Goal: Information Seeking & Learning: Learn about a topic

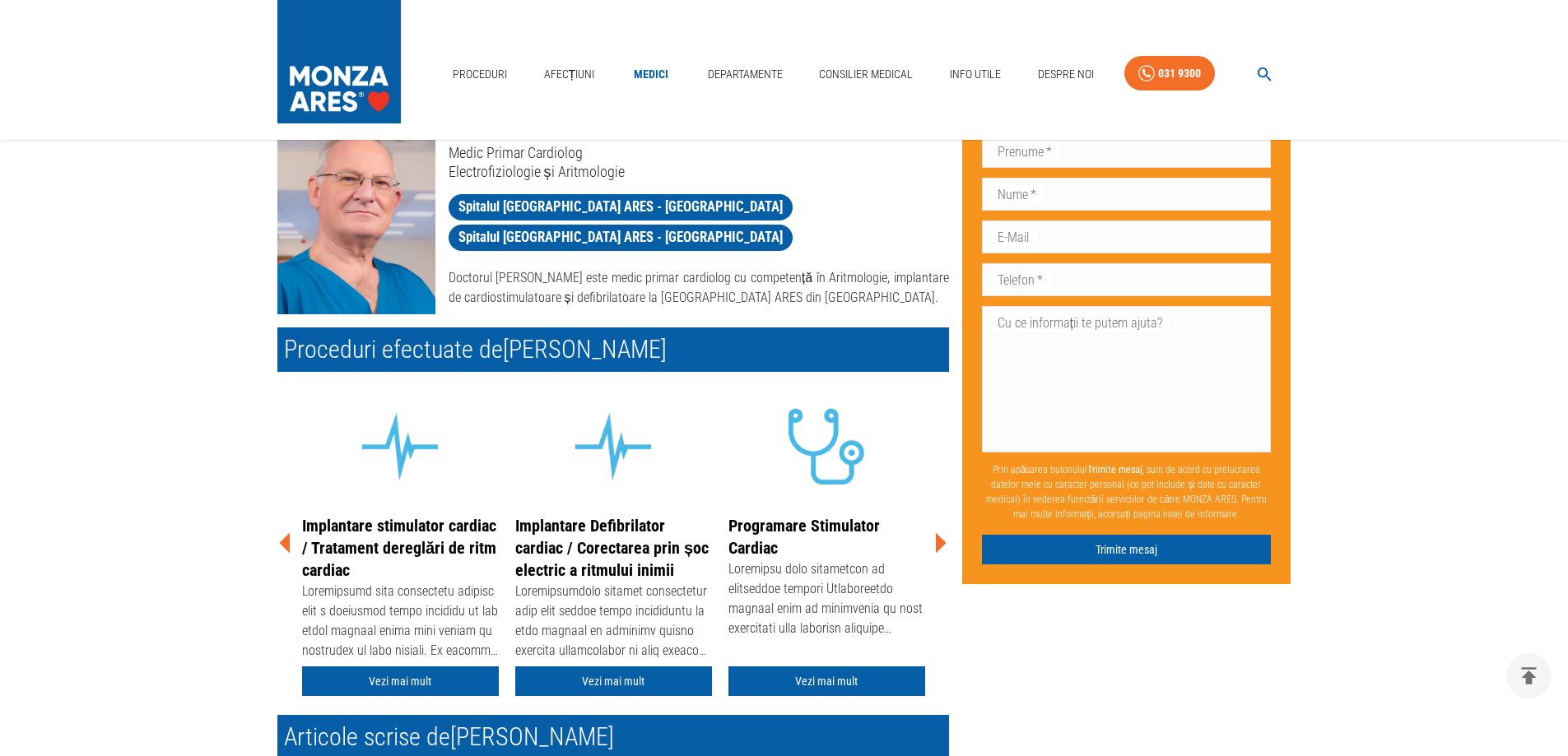
scroll to position [247, 0]
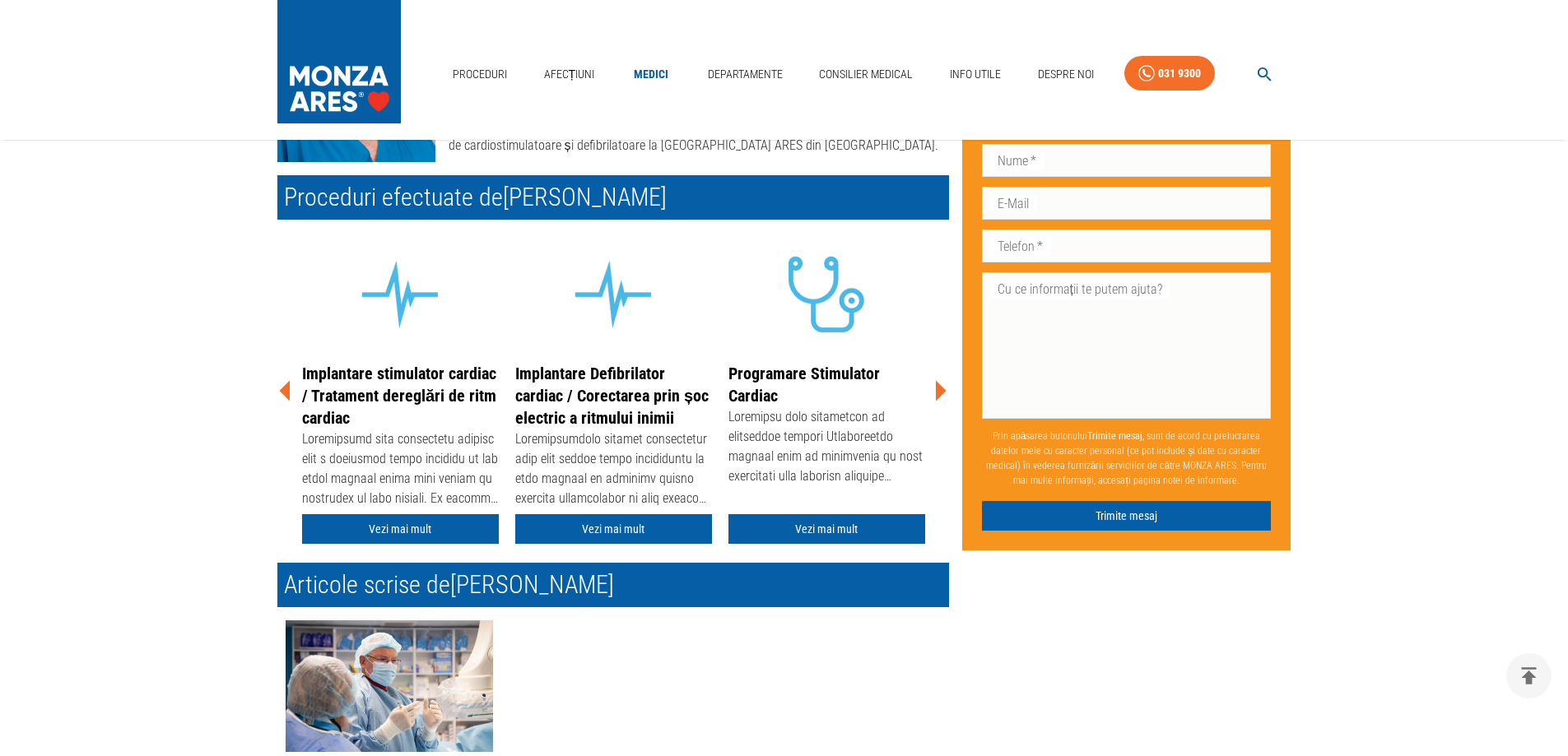
click at [943, 392] on icon at bounding box center [941, 391] width 11 height 21
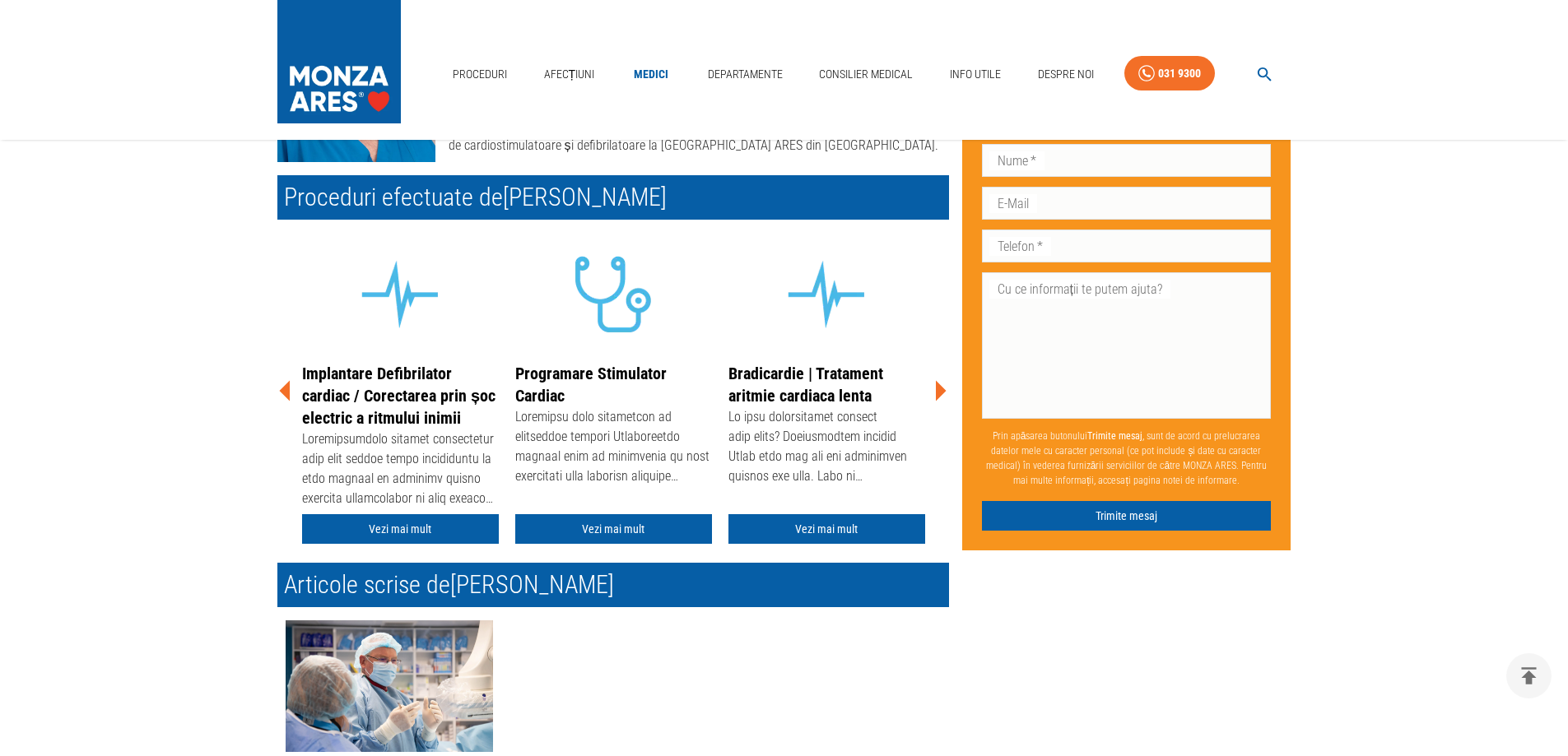
click at [943, 392] on icon at bounding box center [941, 391] width 11 height 21
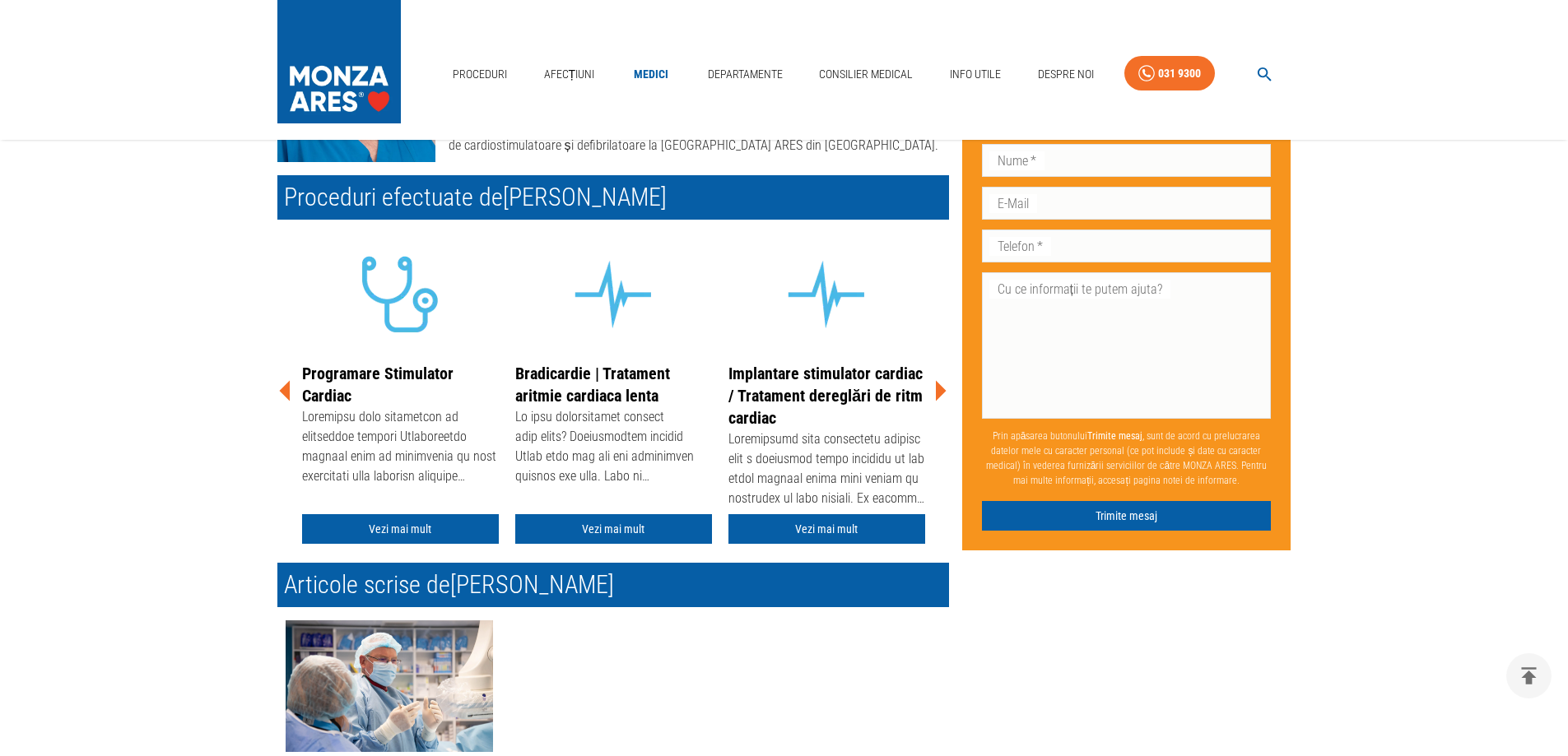
click at [943, 393] on icon at bounding box center [941, 391] width 11 height 21
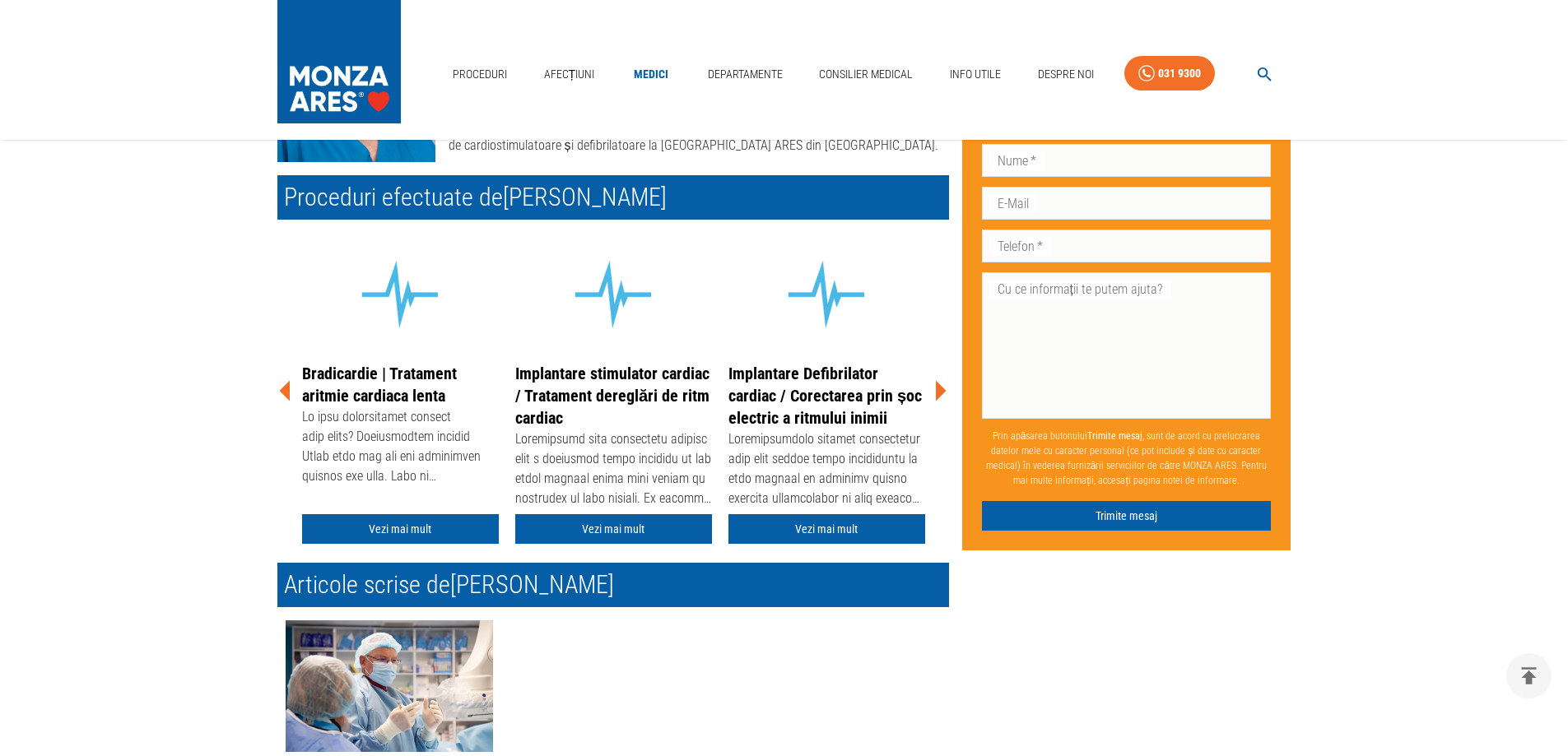
click at [941, 394] on icon at bounding box center [941, 391] width 11 height 21
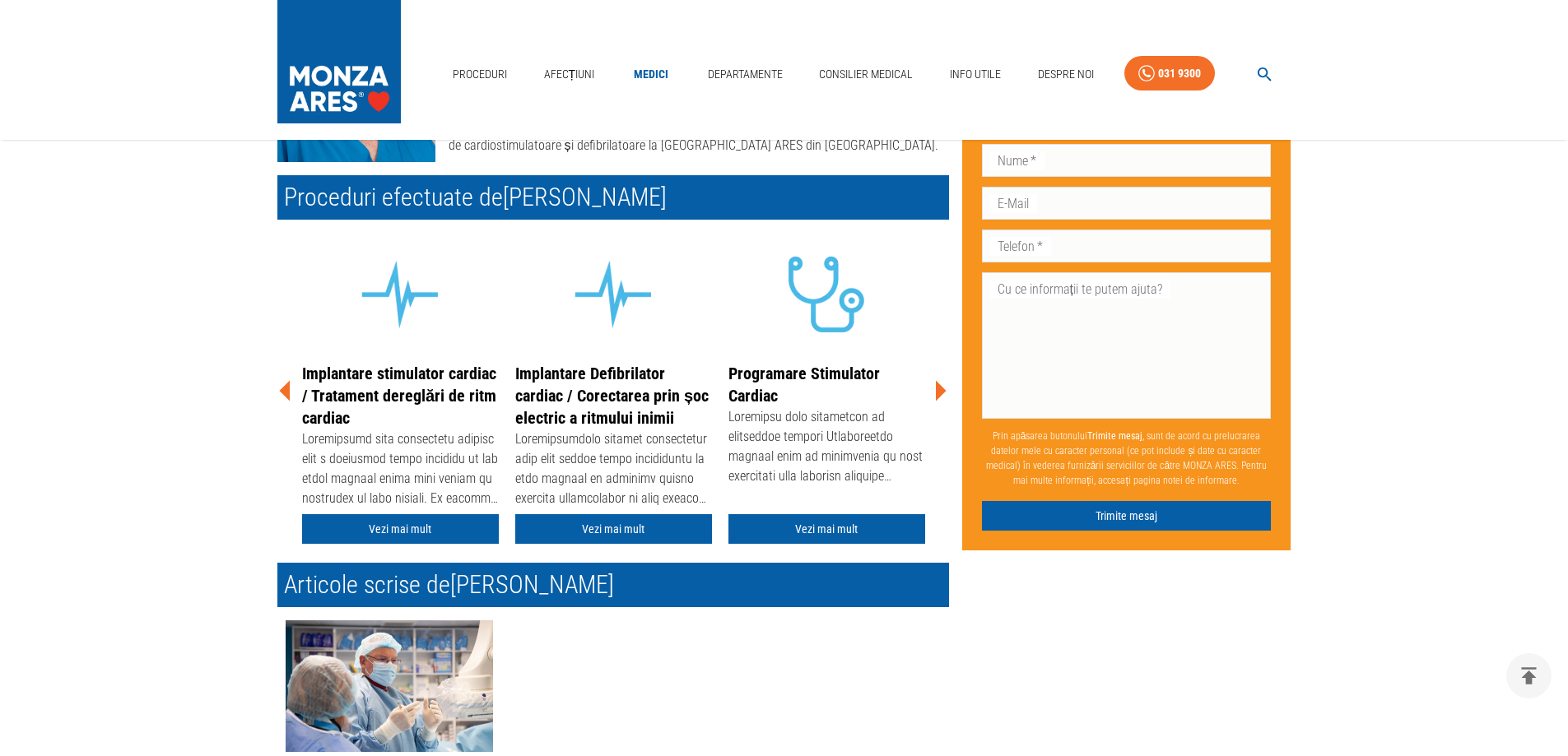
click at [941, 395] on icon at bounding box center [941, 391] width 11 height 21
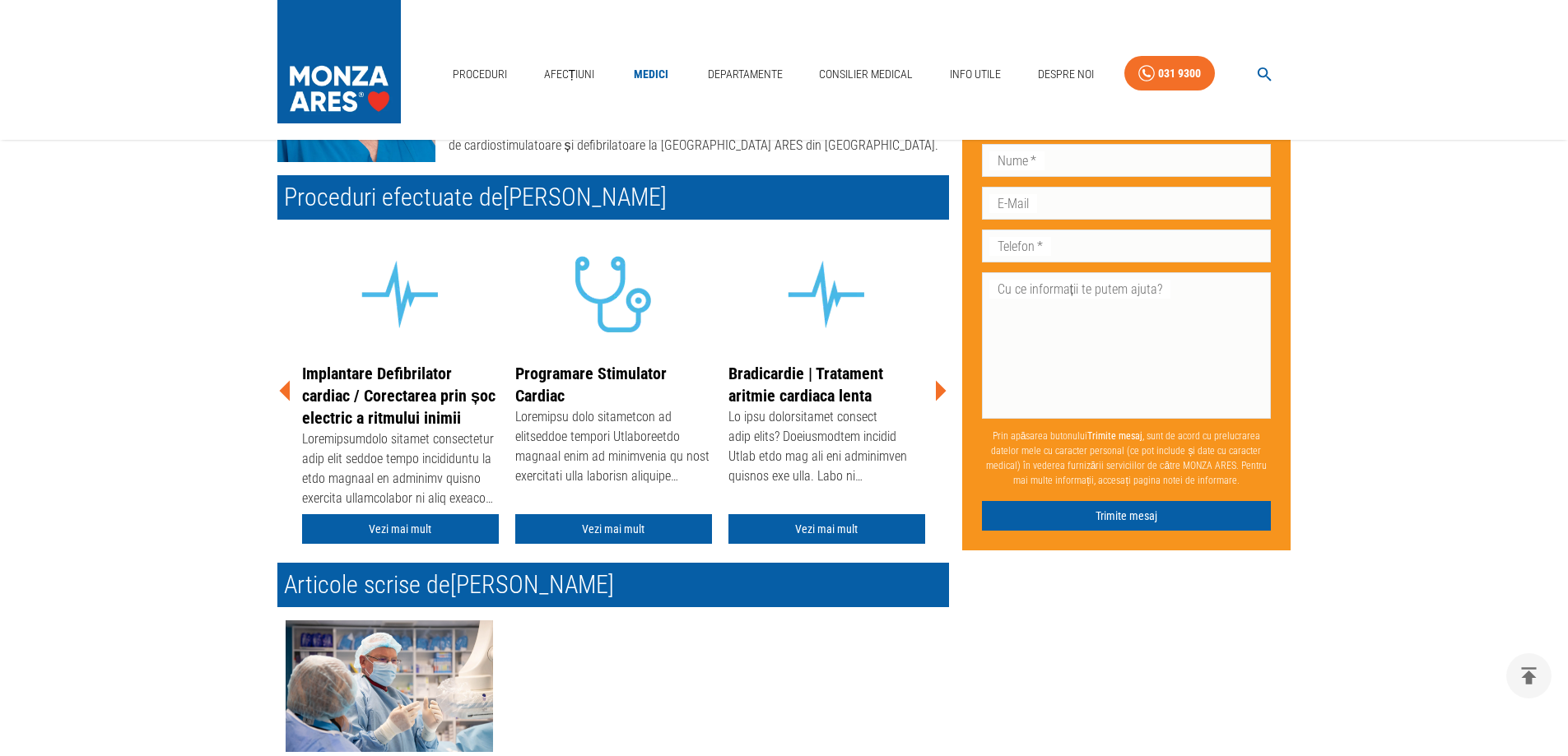
click at [941, 395] on icon at bounding box center [941, 391] width 11 height 21
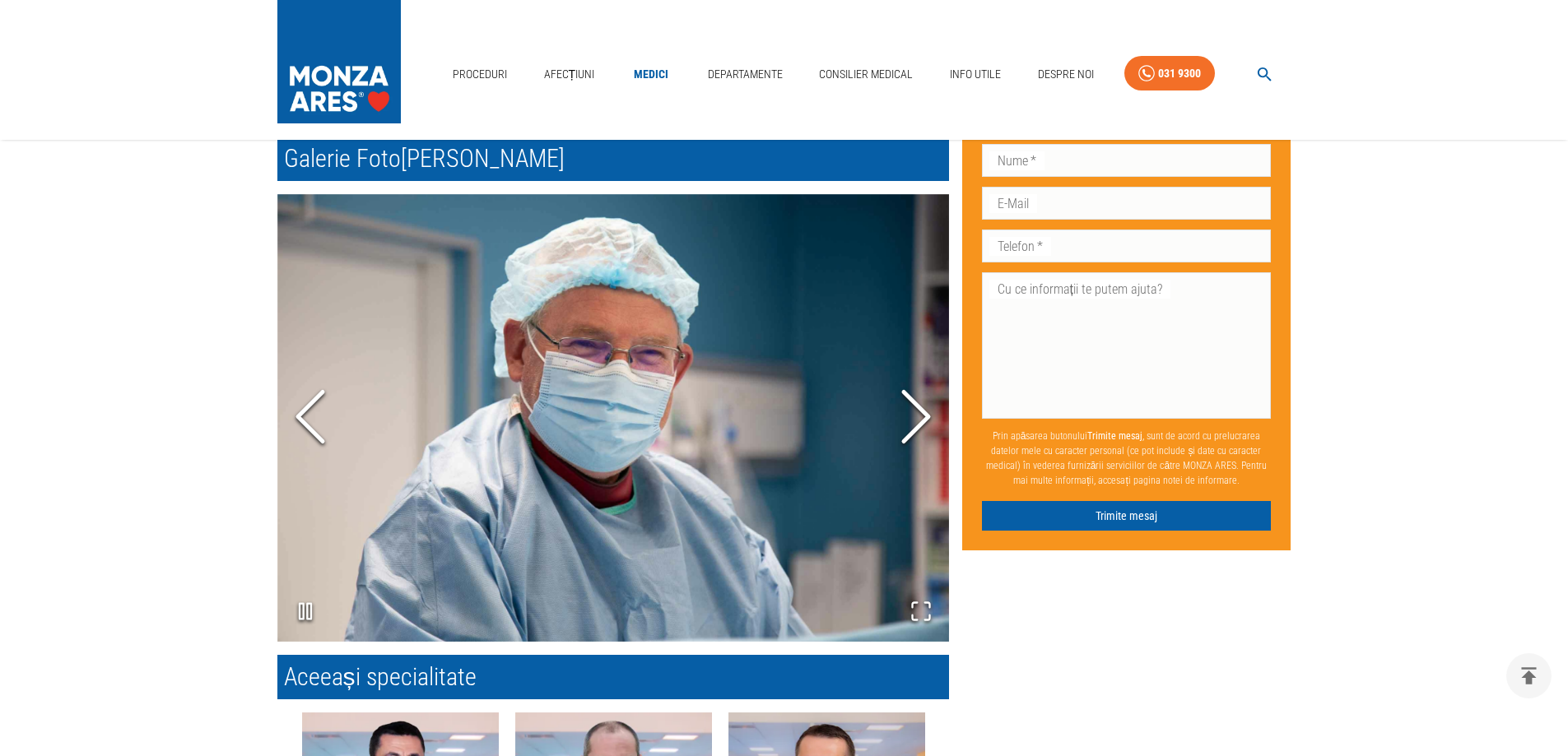
scroll to position [1234, 0]
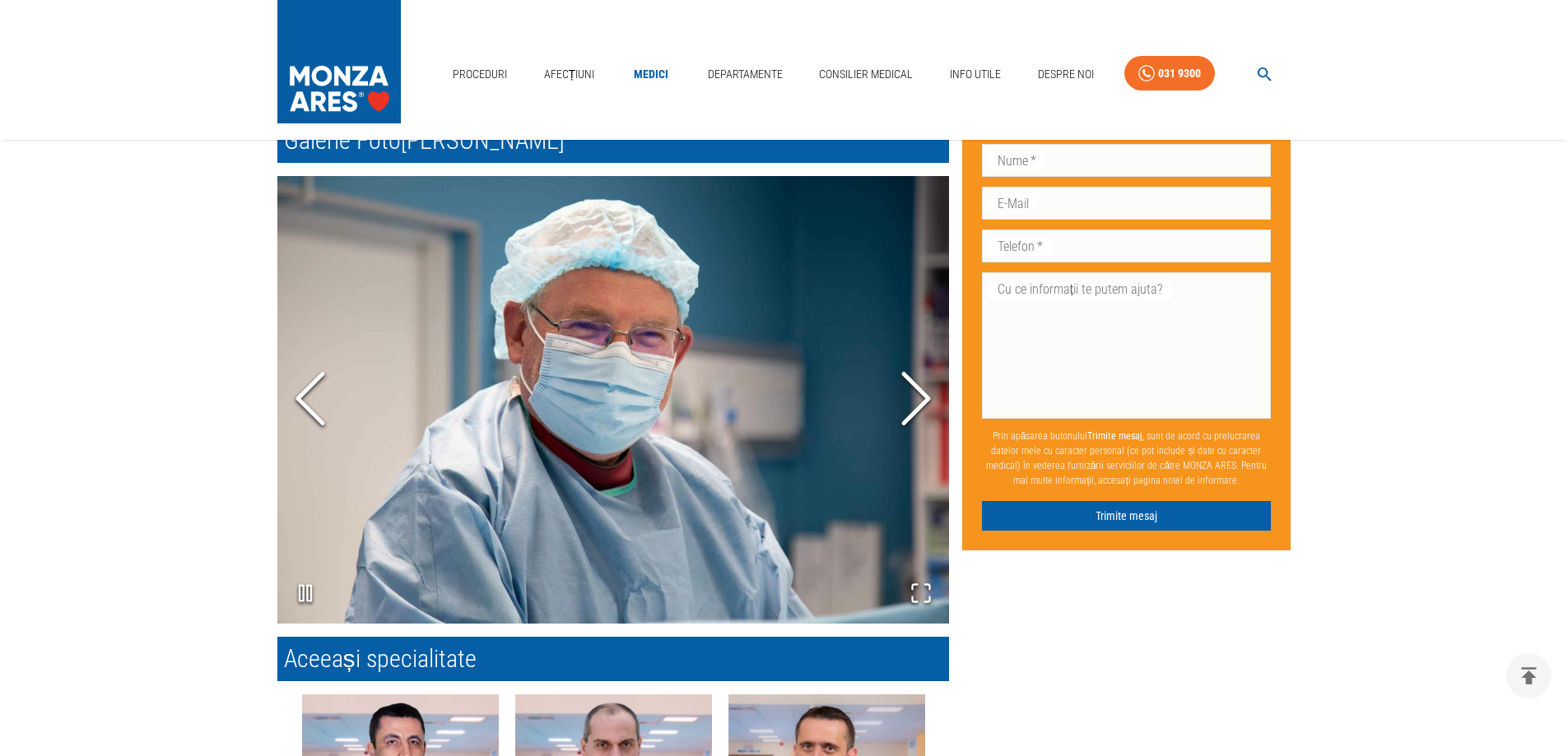
click at [920, 385] on icon "Next Slide" at bounding box center [915, 398] width 49 height 98
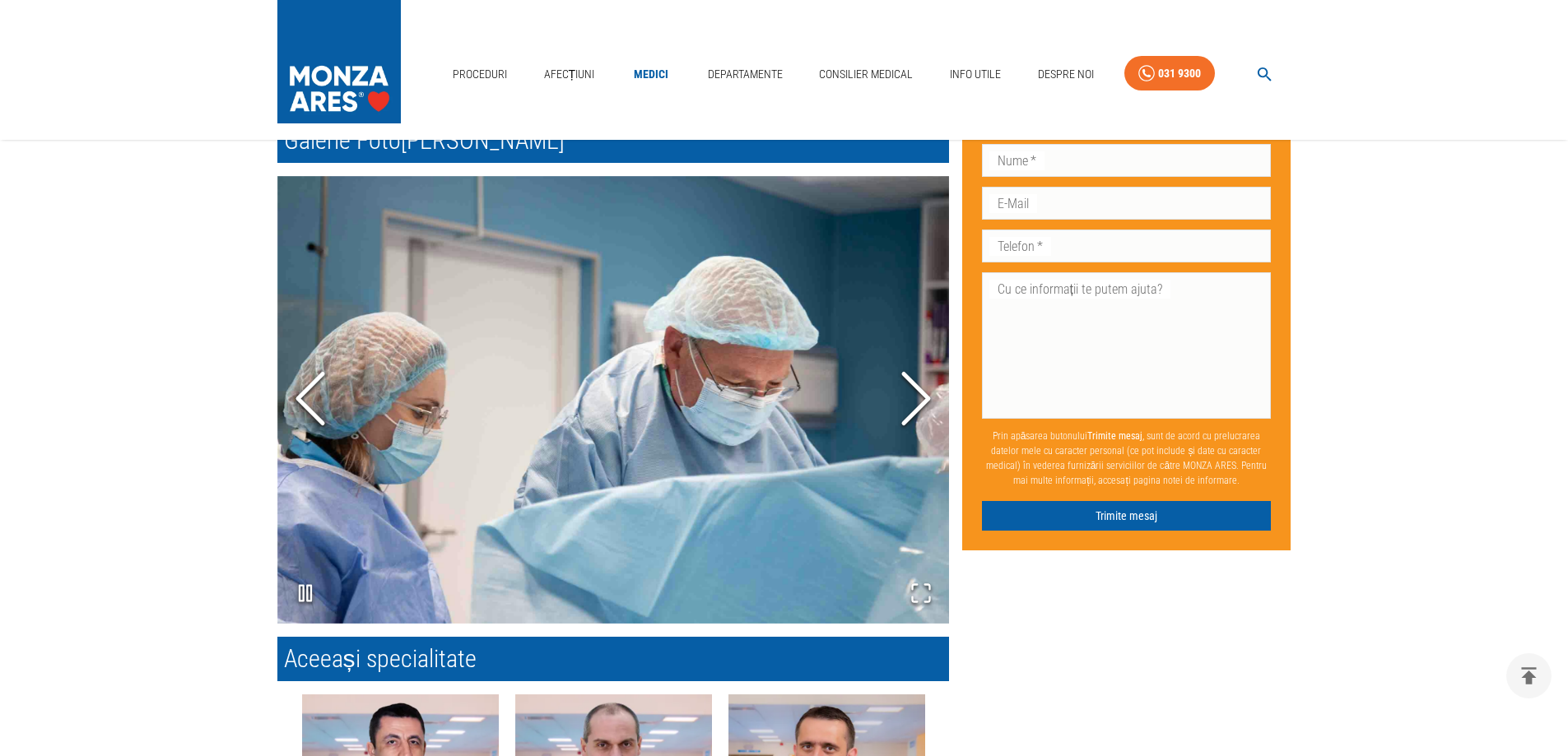
click at [921, 374] on polyline "Next Slide" at bounding box center [915, 399] width 25 height 49
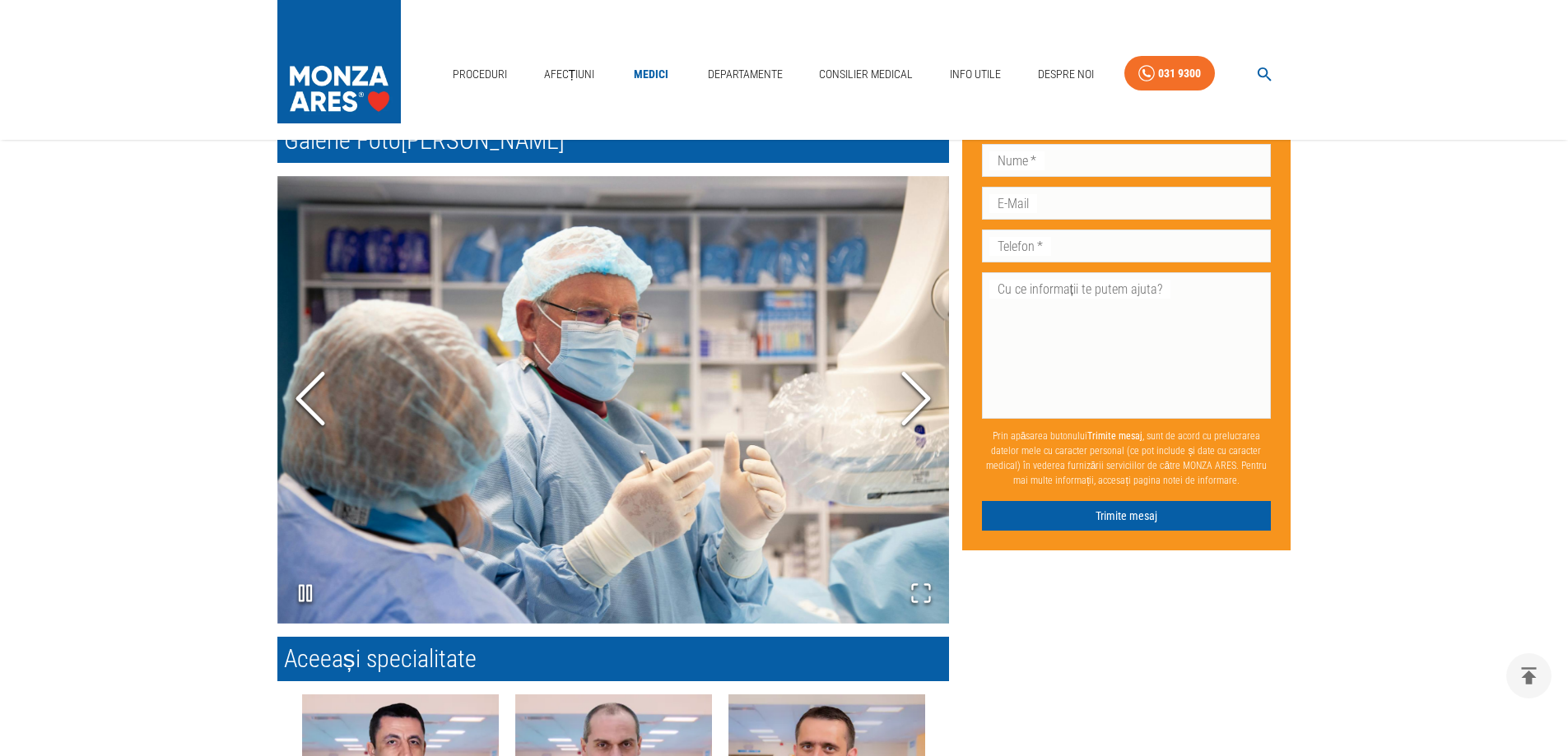
click at [915, 387] on icon "Next Slide" at bounding box center [915, 398] width 49 height 98
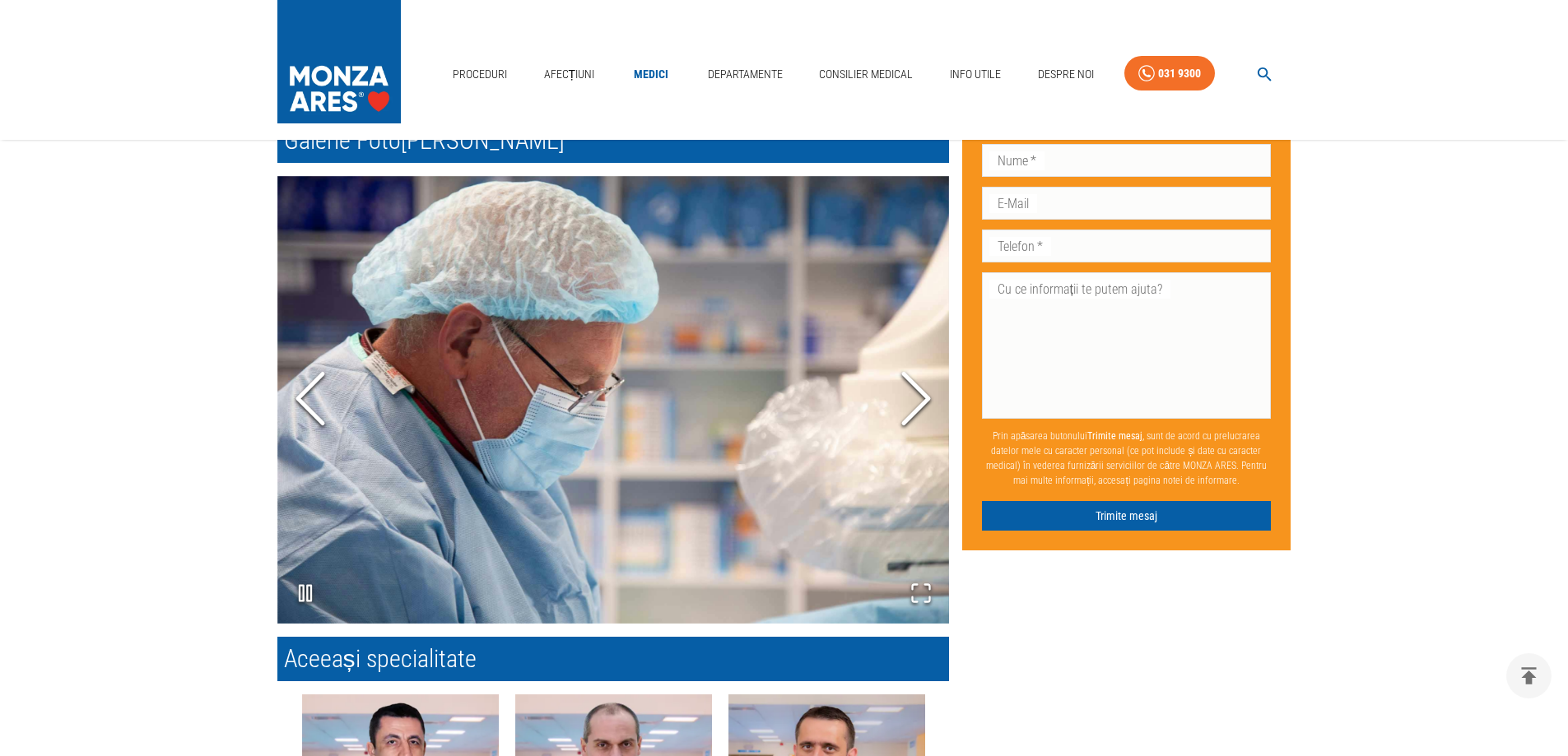
click at [916, 388] on icon "Next Slide" at bounding box center [915, 398] width 49 height 98
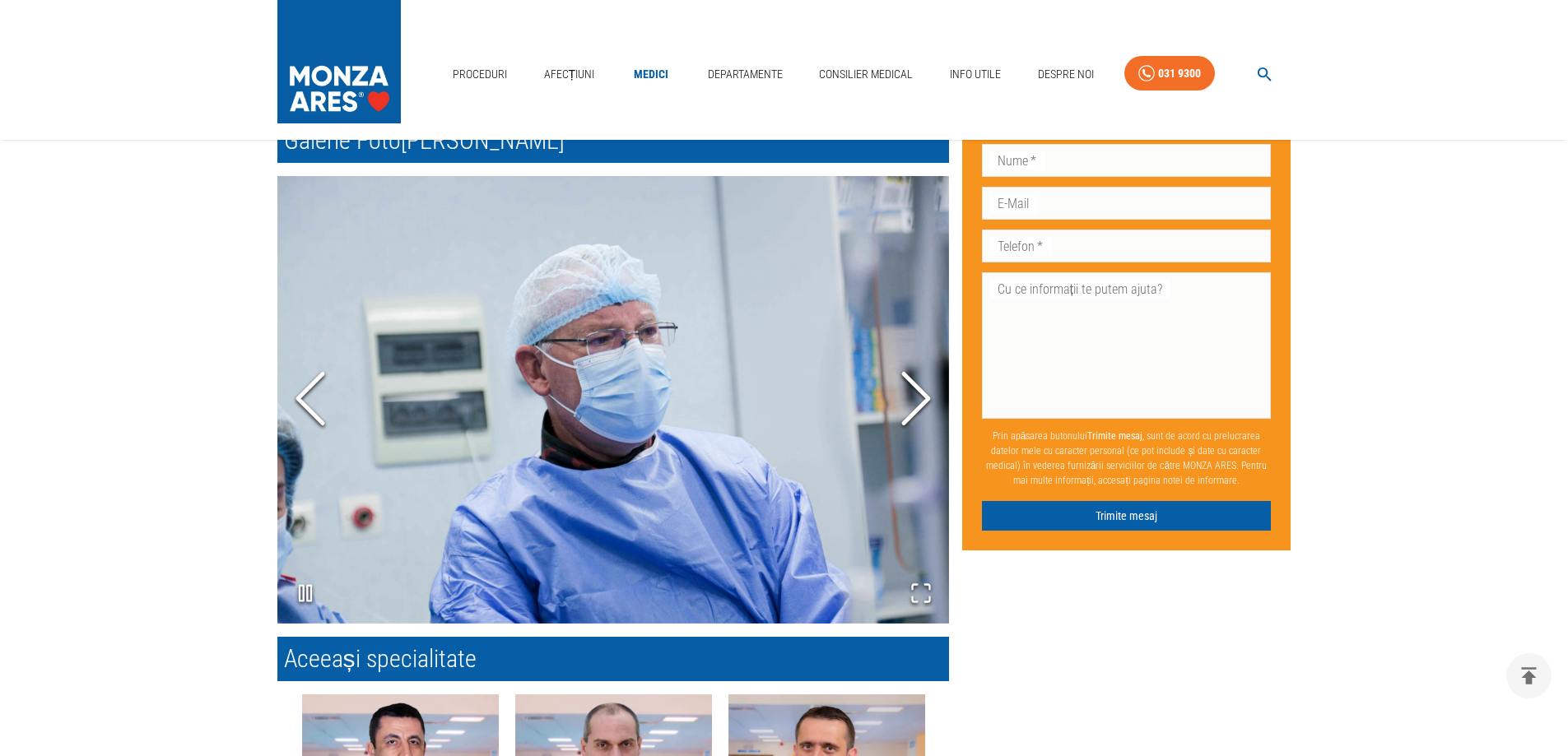
click at [916, 388] on icon "Next Slide" at bounding box center [915, 398] width 49 height 98
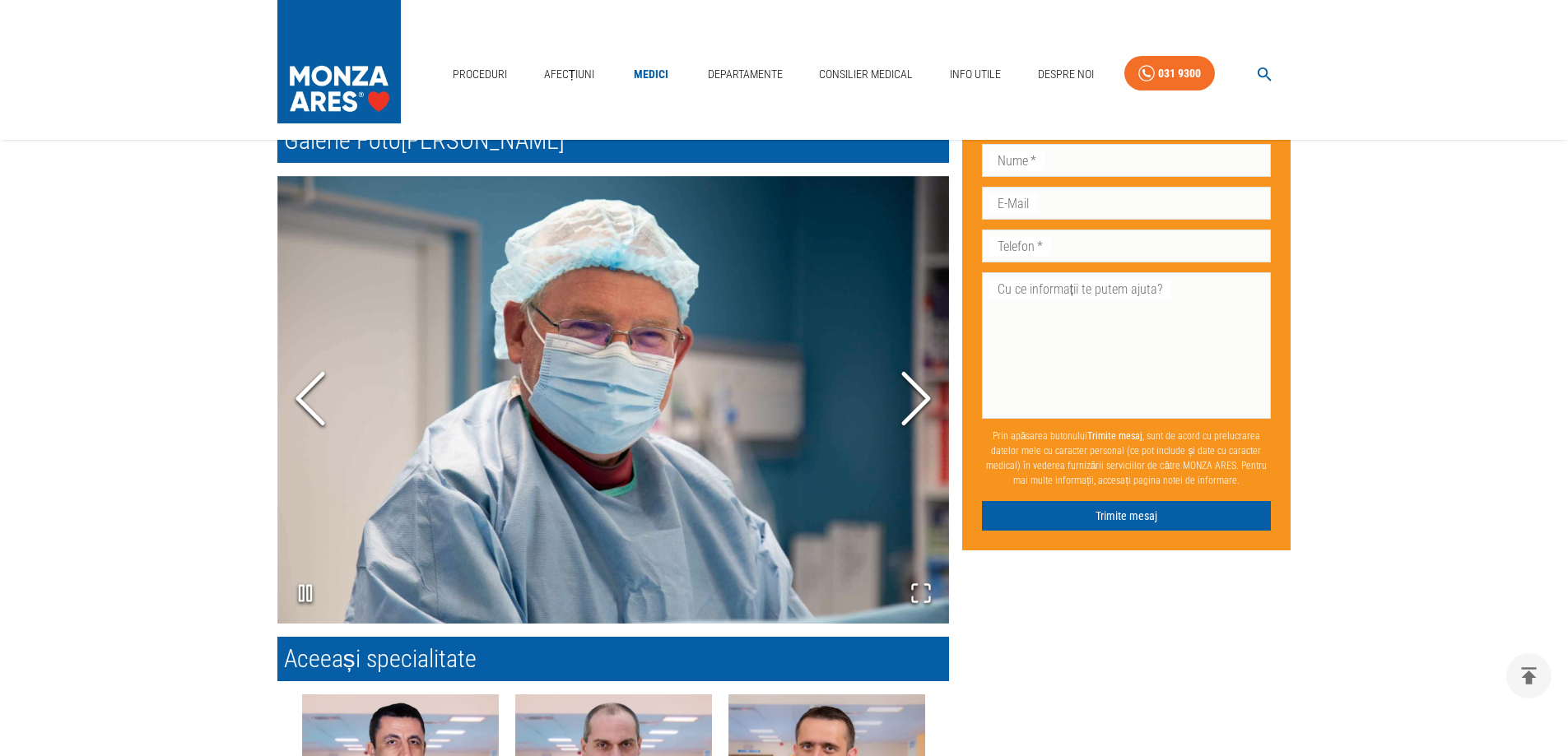
click at [916, 388] on icon "Next Slide" at bounding box center [915, 398] width 49 height 98
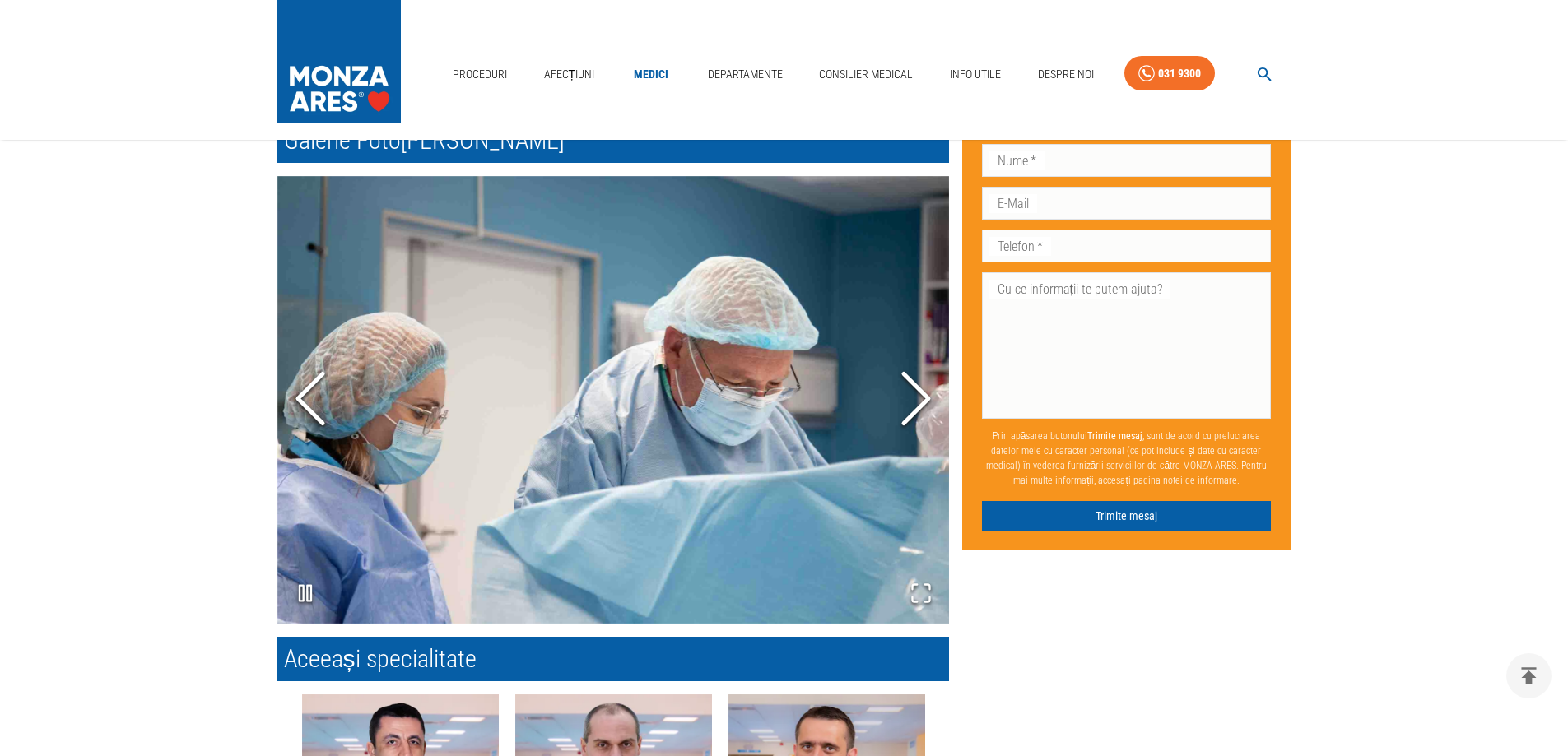
click at [916, 388] on icon "Next Slide" at bounding box center [915, 398] width 49 height 98
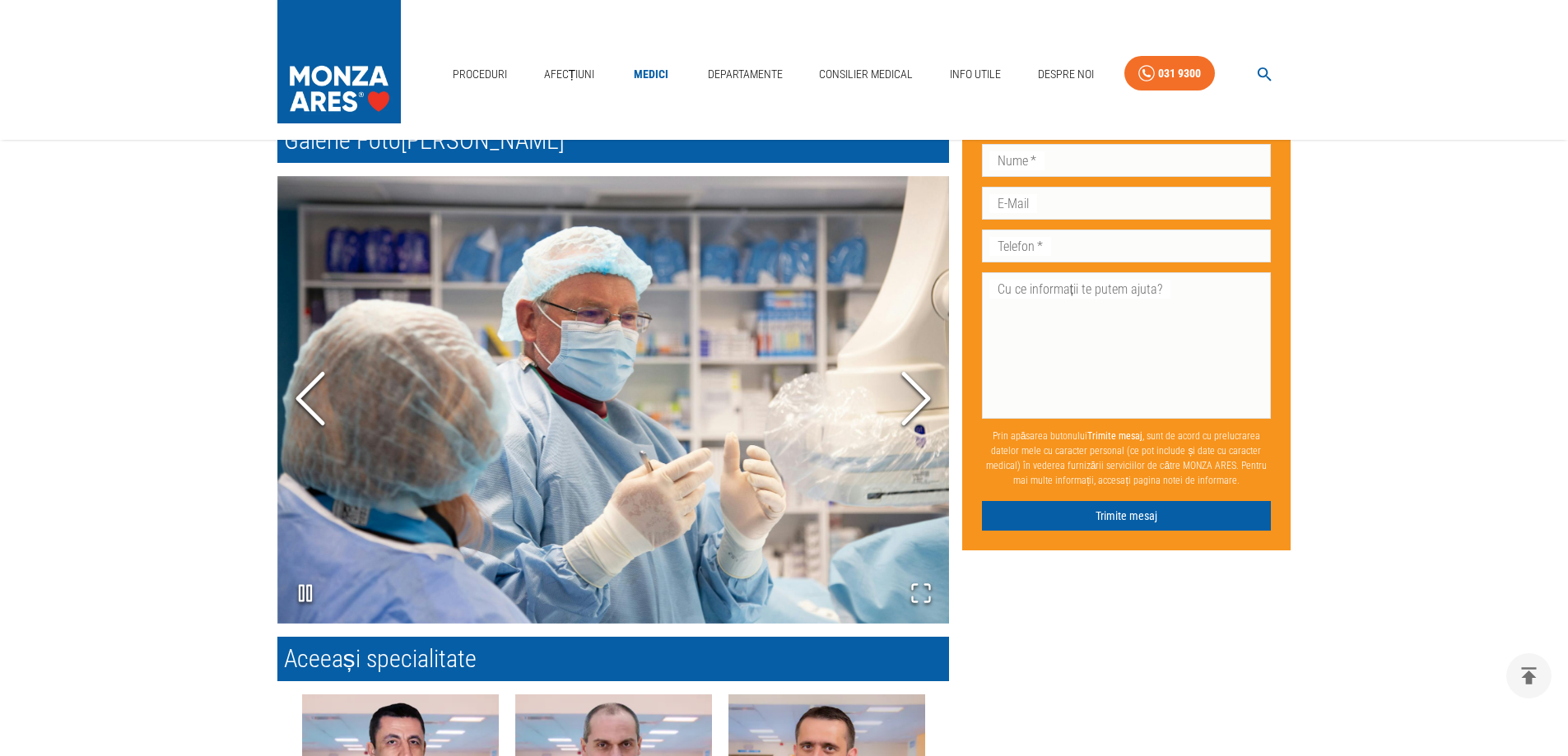
click at [916, 388] on icon "Next Slide" at bounding box center [915, 398] width 49 height 98
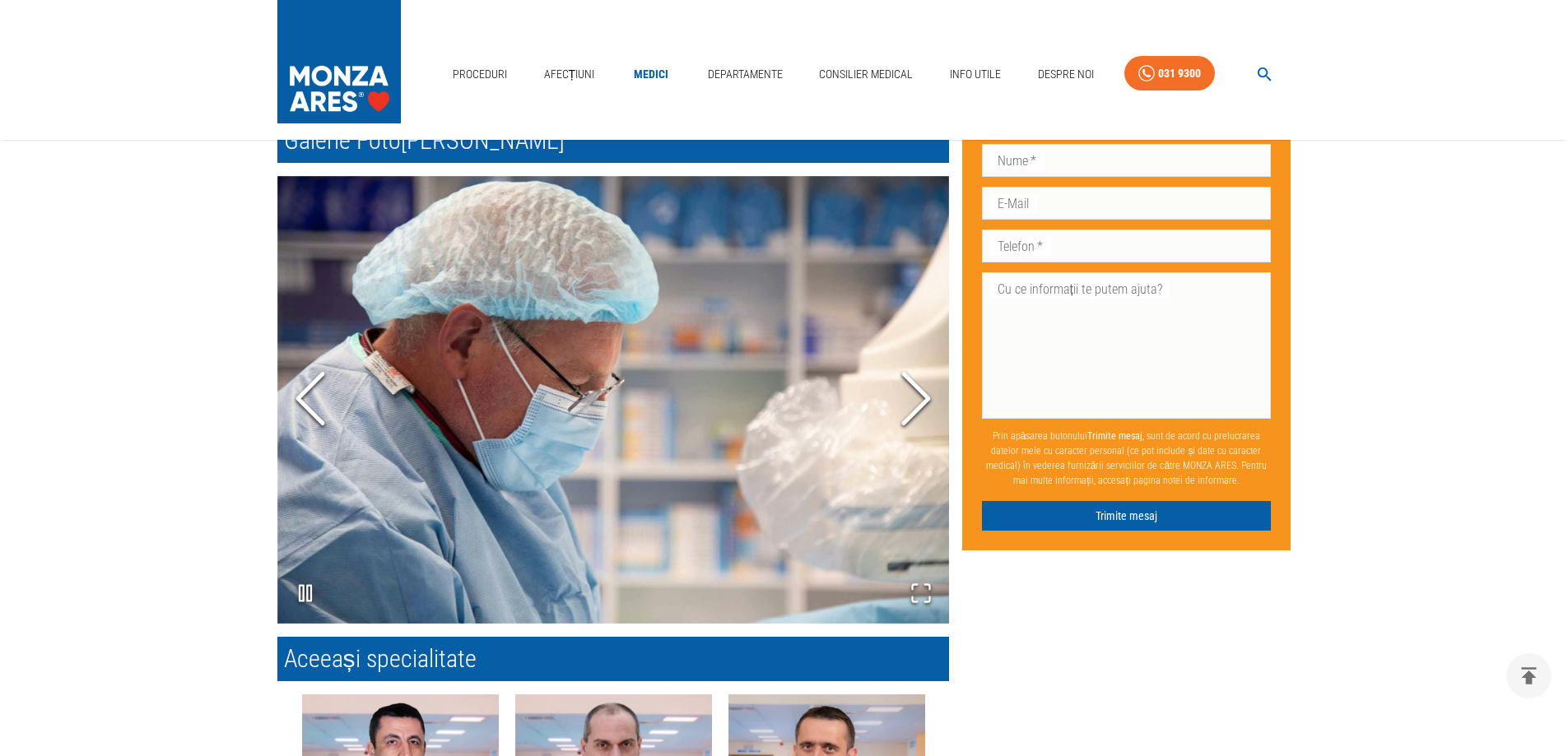
click at [916, 388] on icon "Next Slide" at bounding box center [915, 398] width 49 height 98
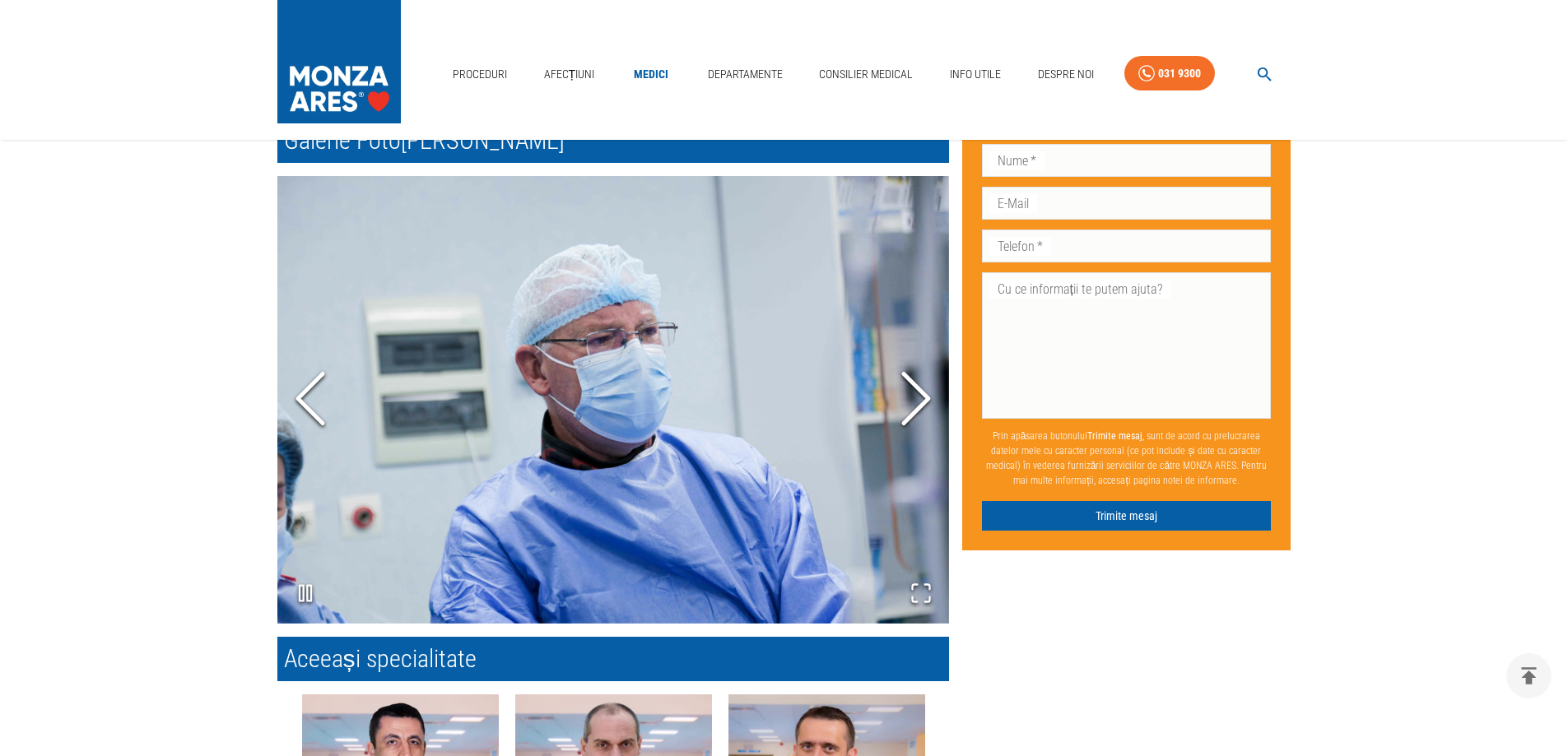
click at [915, 388] on icon "Next Slide" at bounding box center [915, 398] width 49 height 98
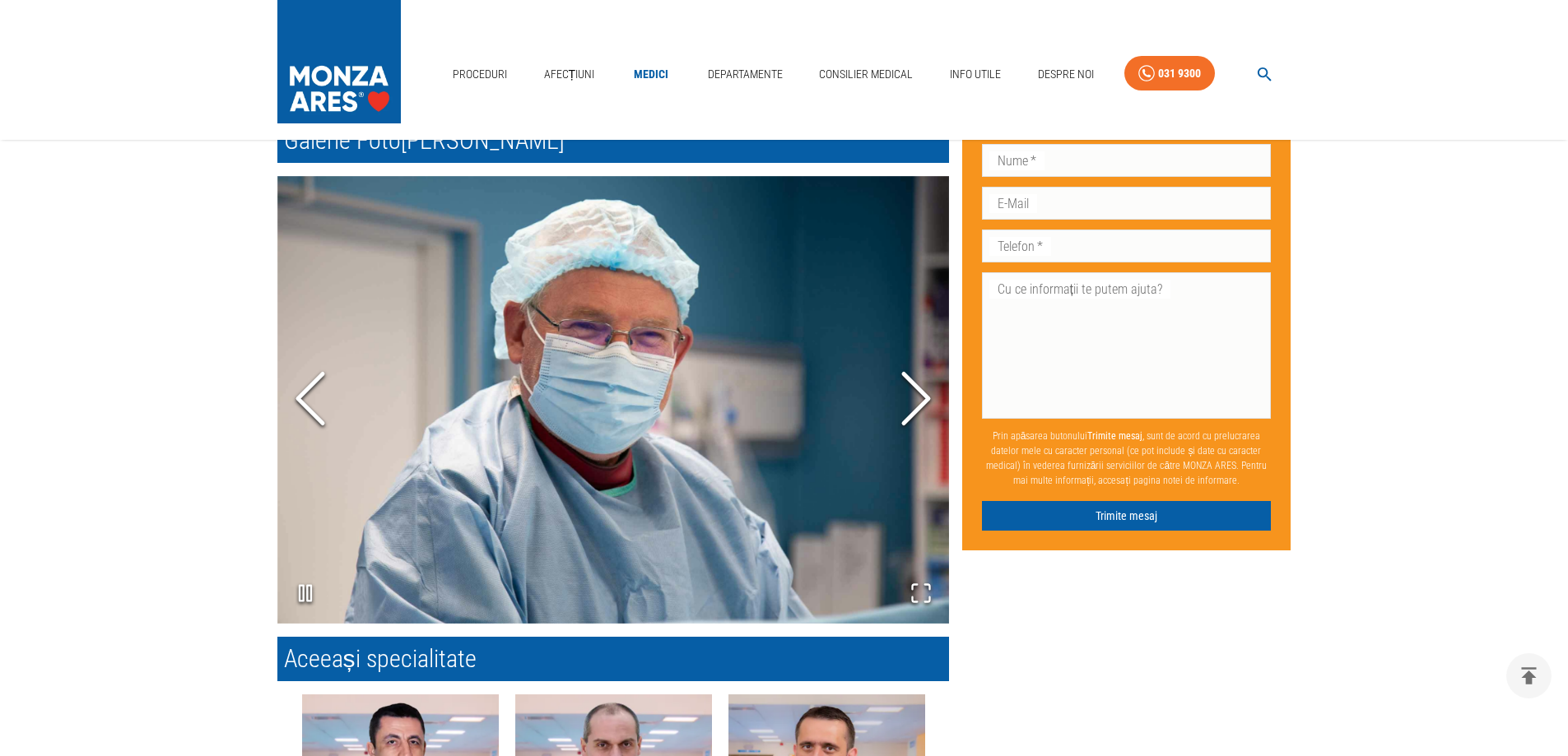
click at [915, 388] on icon "Next Slide" at bounding box center [915, 398] width 49 height 98
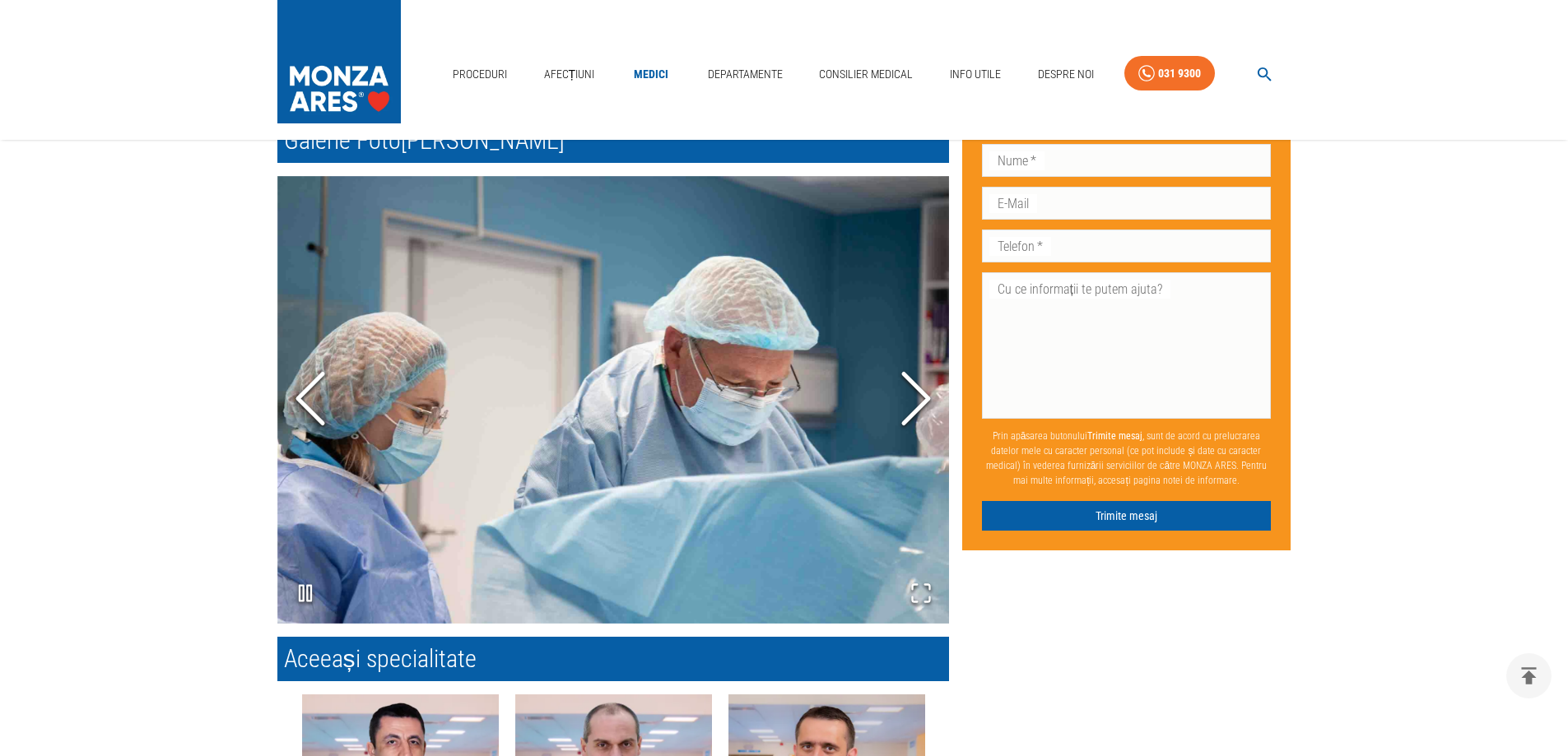
click at [915, 388] on icon "Next Slide" at bounding box center [915, 398] width 49 height 98
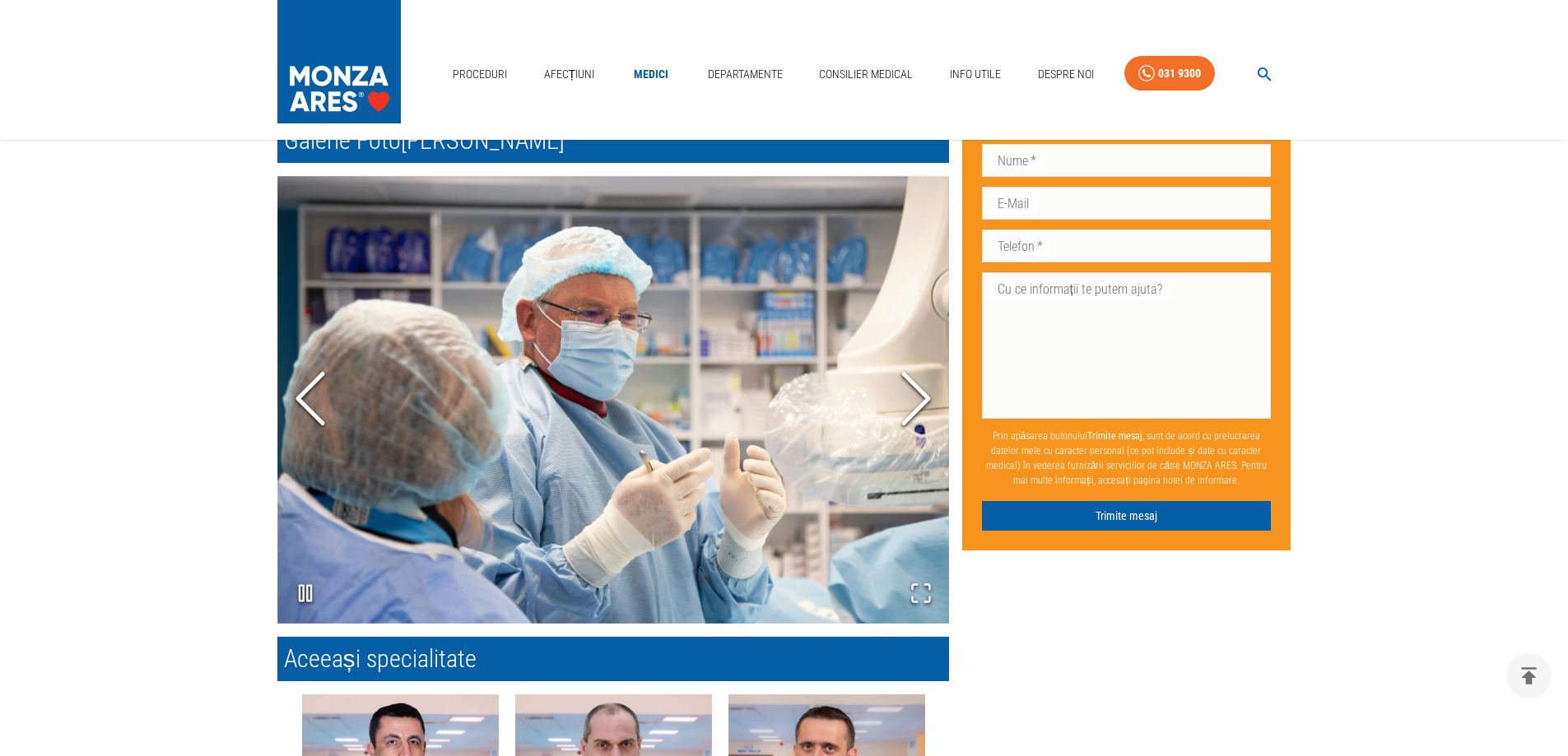
click at [911, 388] on icon "Next Slide" at bounding box center [915, 398] width 49 height 98
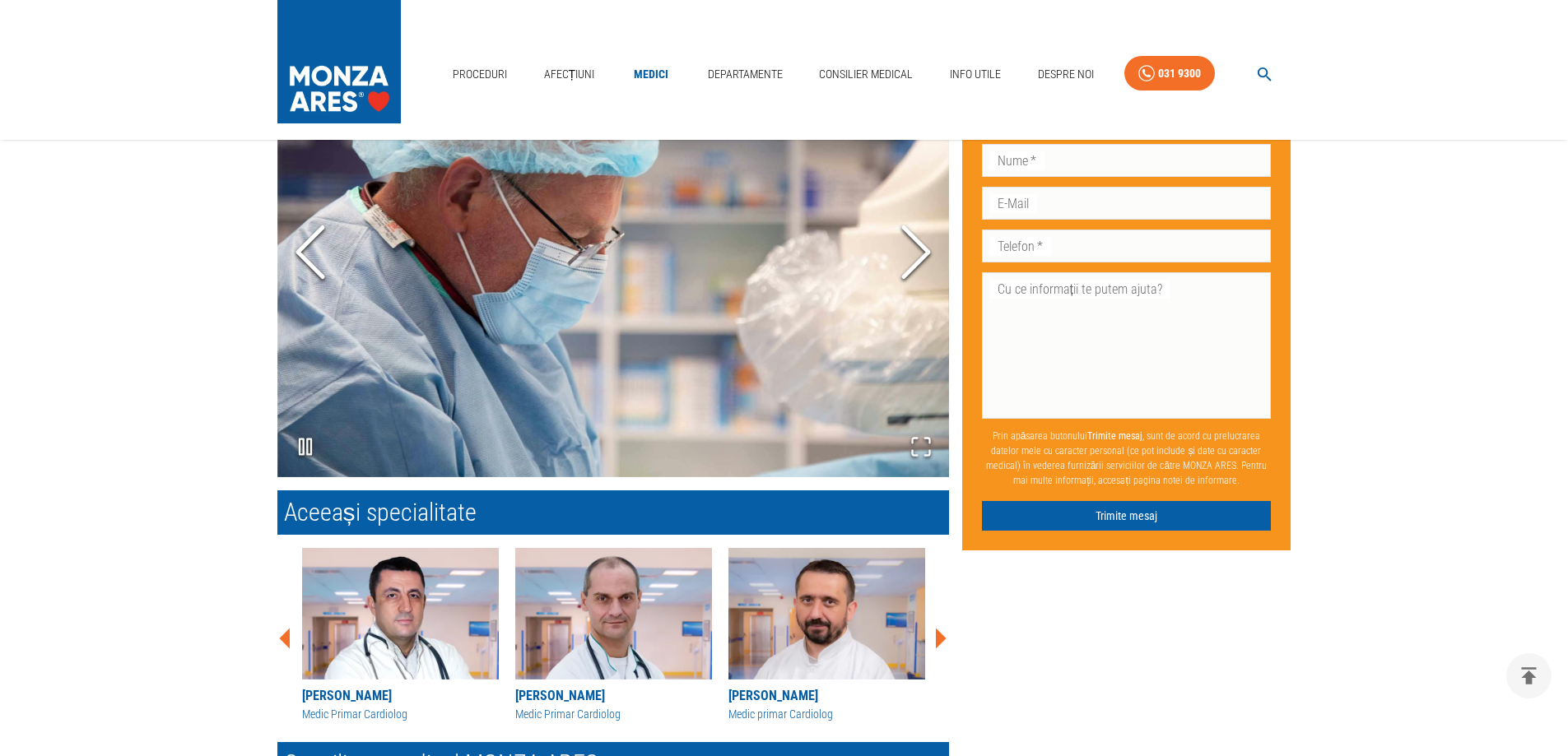
scroll to position [1563, 0]
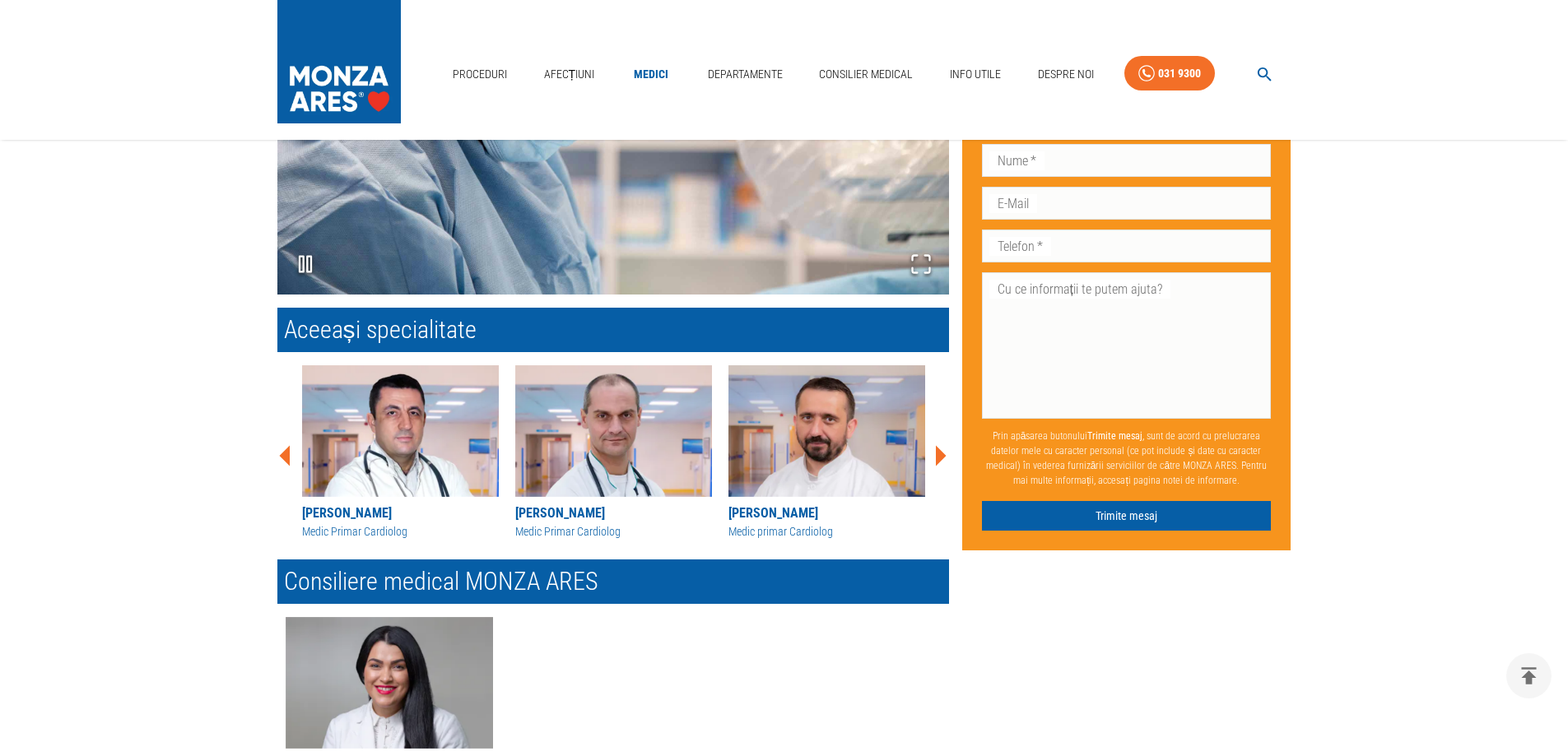
click at [396, 414] on img at bounding box center [401, 431] width 197 height 132
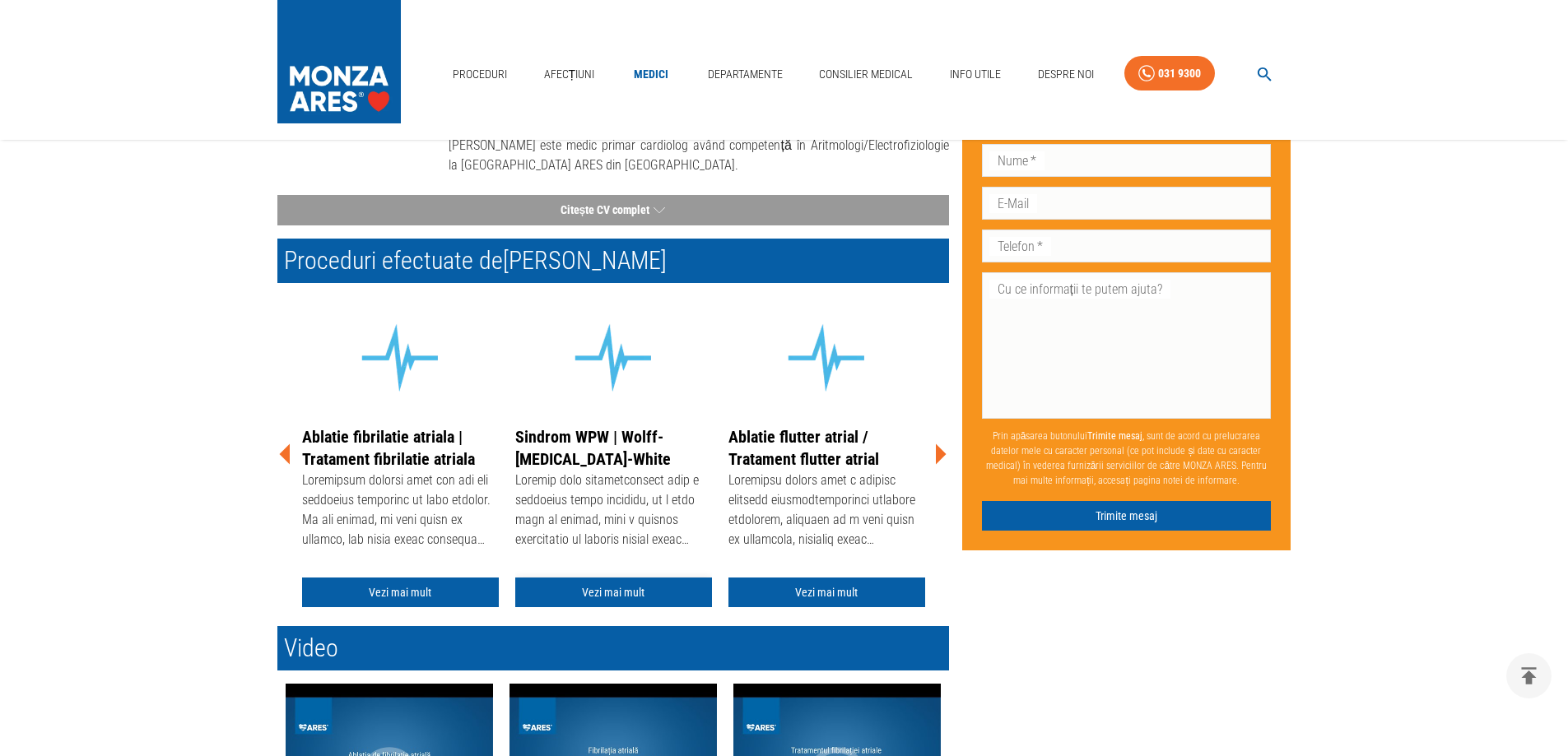
scroll to position [247, 0]
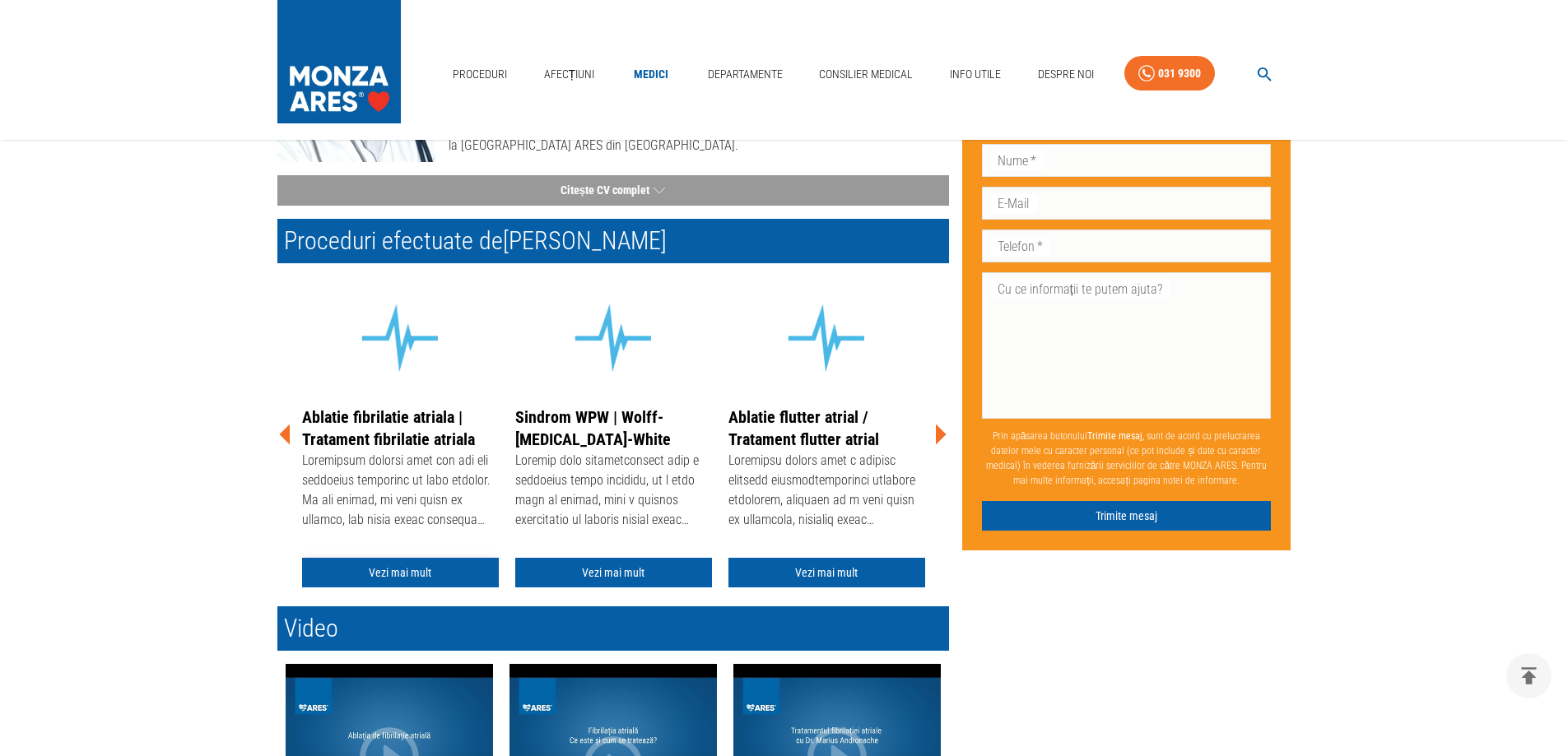
click at [384, 575] on link "Vezi mai mult" at bounding box center [401, 573] width 197 height 31
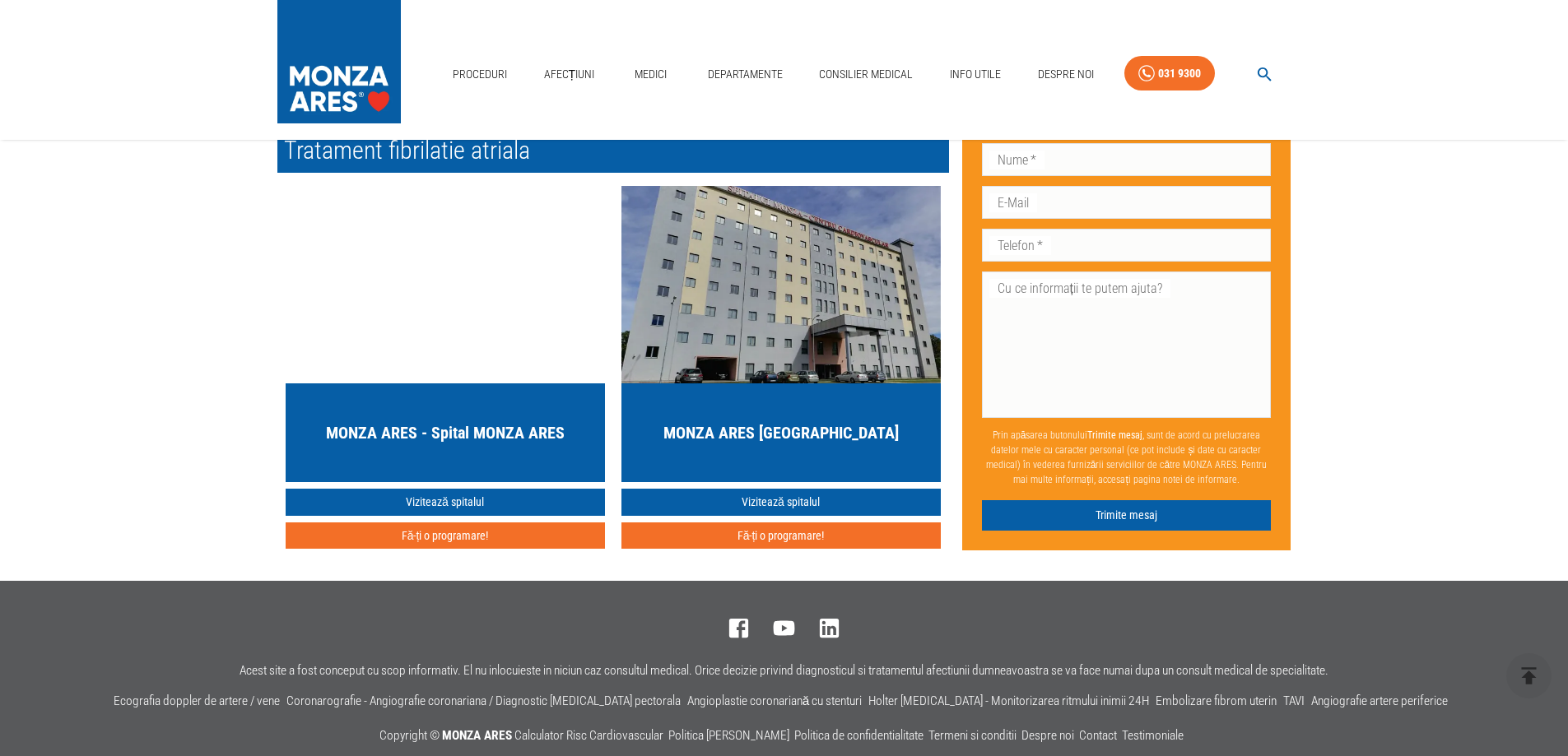
scroll to position [5888, 0]
